Goal: Task Accomplishment & Management: Understand process/instructions

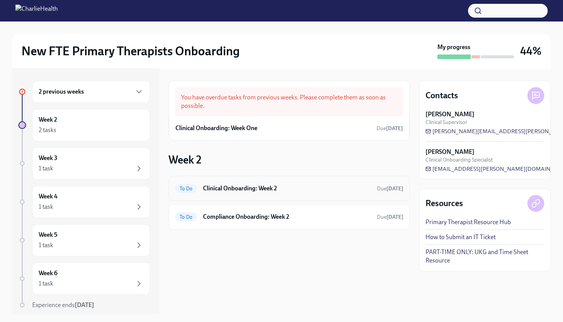
click at [300, 193] on div "To Do Clinical Onboarding: Week 2 Due [DATE]" at bounding box center [289, 188] width 228 height 12
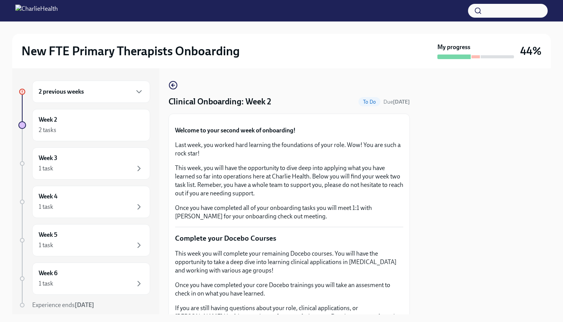
click at [561, 195] on div "New FTE Primary Therapists Onboarding My progress 44% 2 previous weeks Week 2 2…" at bounding box center [281, 167] width 563 height 292
click at [561, 192] on div "New FTE Primary Therapists Onboarding My progress 44% 2 previous weeks Week 2 2…" at bounding box center [281, 167] width 563 height 292
click at [493, 206] on div at bounding box center [485, 191] width 132 height 246
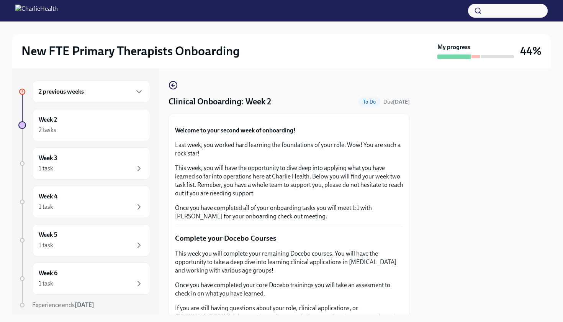
drag, startPoint x: 493, startPoint y: 206, endPoint x: 488, endPoint y: 206, distance: 5.0
click at [492, 206] on div at bounding box center [485, 191] width 132 height 246
click at [164, 85] on div "2 previous weeks Week 2 2 tasks Week 3 1 task Week 4 1 task Week 5 1 task Week …" at bounding box center [281, 191] width 539 height 246
click at [174, 85] on icon "button" at bounding box center [173, 85] width 3 height 0
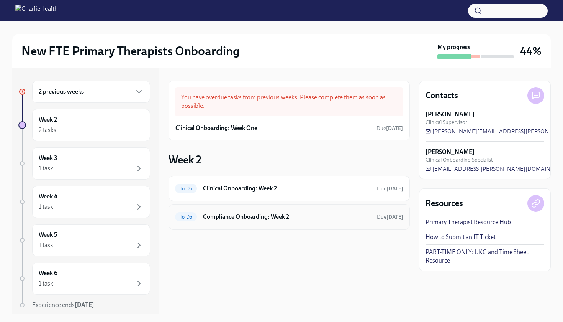
click at [271, 212] on div "To Do Compliance Onboarding: Week 2 Due [DATE]" at bounding box center [289, 216] width 228 height 12
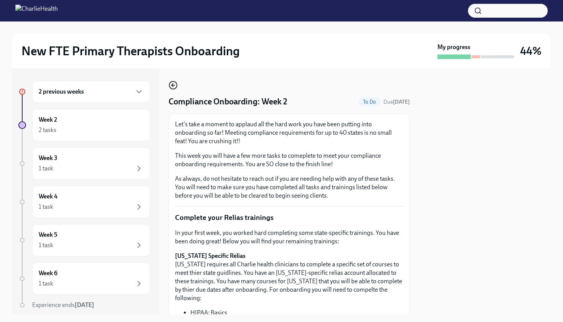
click at [174, 87] on icon "button" at bounding box center [173, 84] width 9 height 9
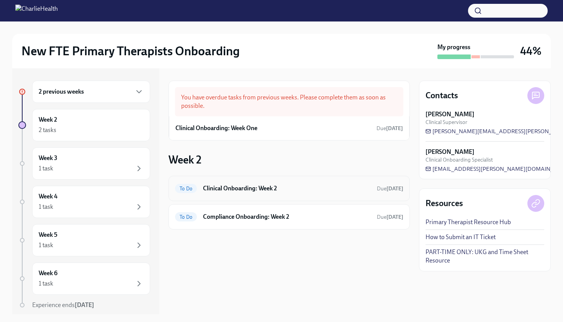
click at [371, 183] on div "To Do Clinical Onboarding: Week 2 Due [DATE]" at bounding box center [289, 188] width 228 height 12
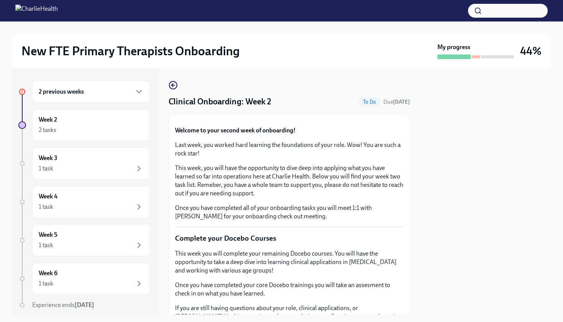
click at [448, 133] on div at bounding box center [485, 191] width 132 height 246
drag, startPoint x: 448, startPoint y: 133, endPoint x: 451, endPoint y: 126, distance: 7.2
click at [450, 127] on div at bounding box center [485, 191] width 132 height 246
click at [451, 126] on div at bounding box center [485, 191] width 132 height 246
click at [423, 292] on div at bounding box center [485, 191] width 132 height 246
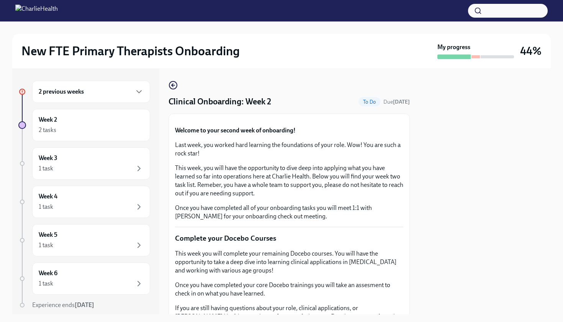
click at [399, 197] on p "This week, you will have the opportunity to dive deep into applying what you ha…" at bounding box center [289, 181] width 228 height 34
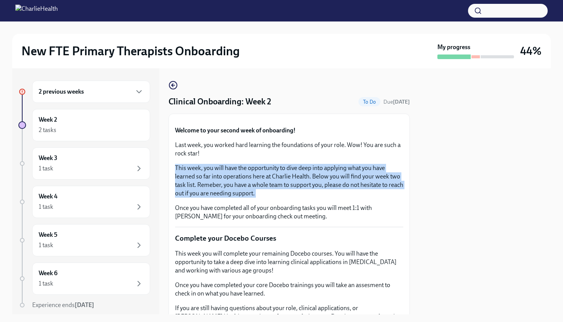
click at [399, 197] on p "This week, you will have the opportunity to dive deep into applying what you ha…" at bounding box center [289, 181] width 228 height 34
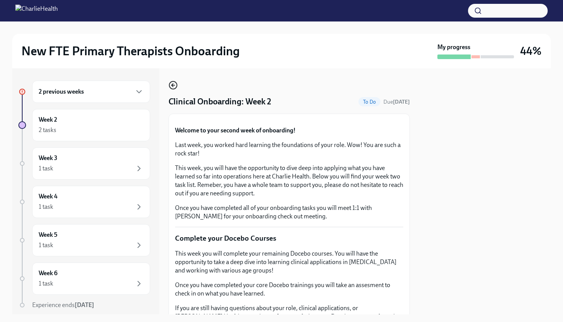
click at [175, 84] on icon "button" at bounding box center [173, 84] width 9 height 9
